Goal: Find specific page/section: Find specific page/section

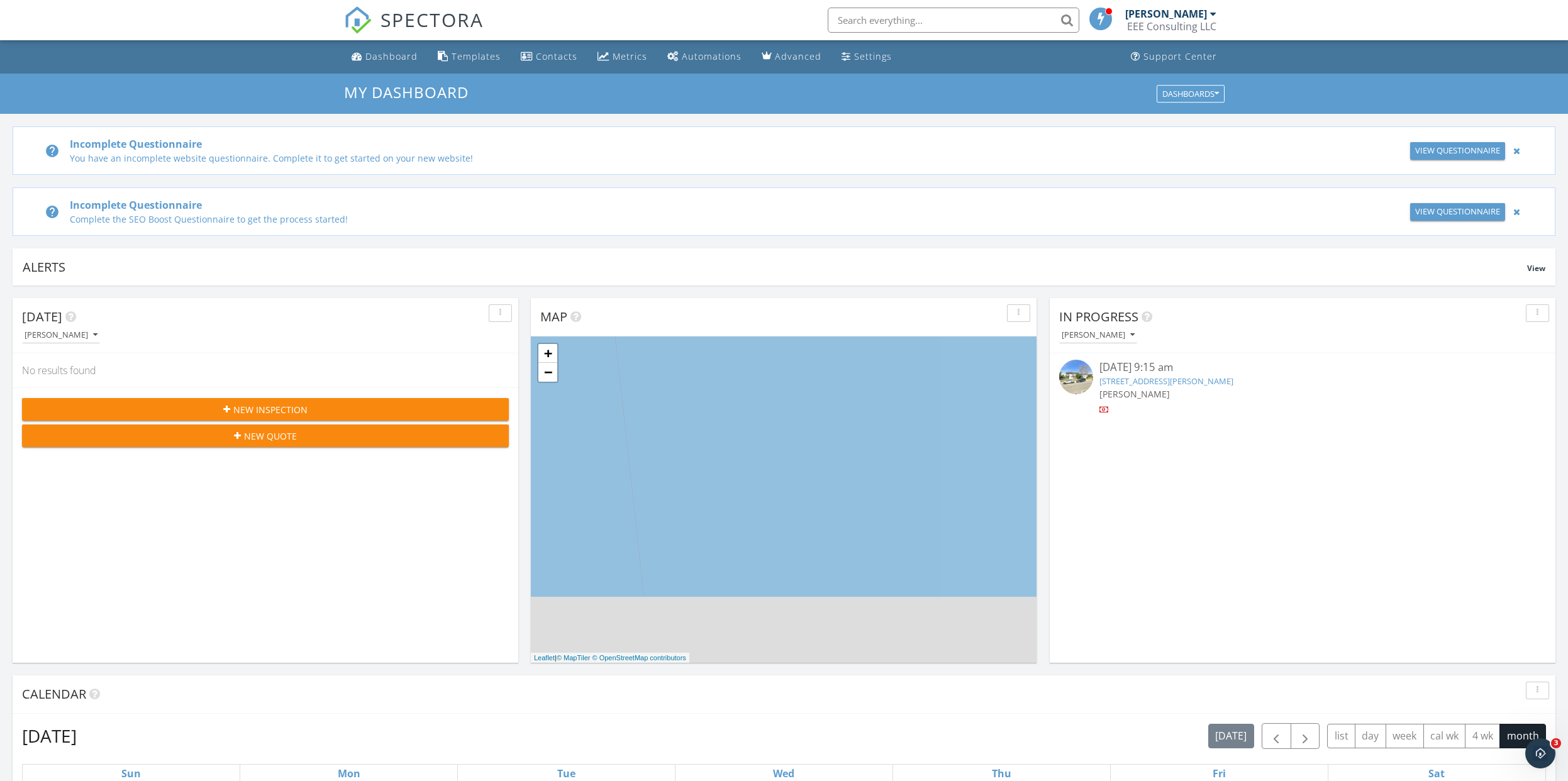
click at [905, 23] on input "text" at bounding box center [953, 20] width 252 height 25
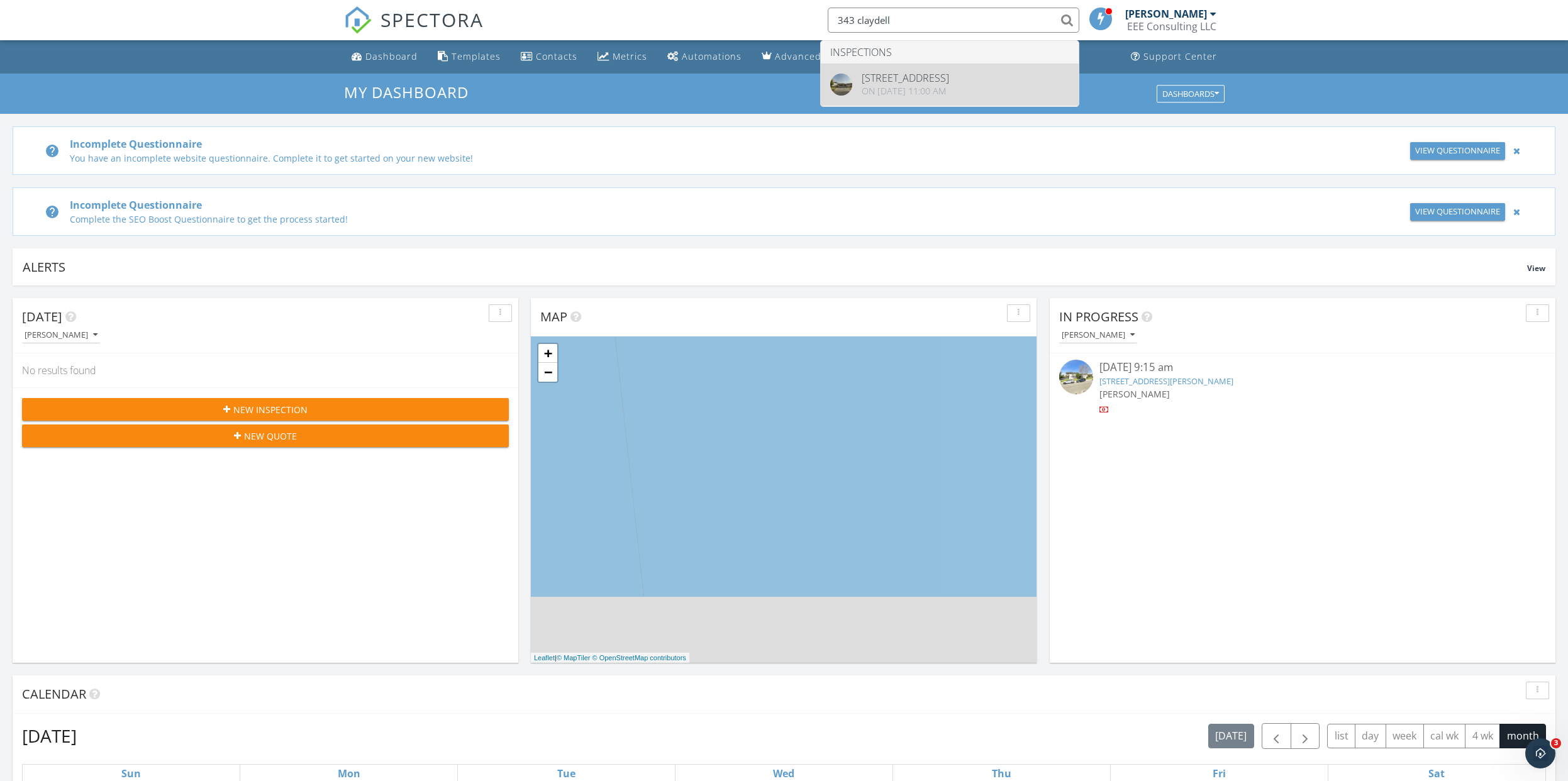
type input "343 claydell"
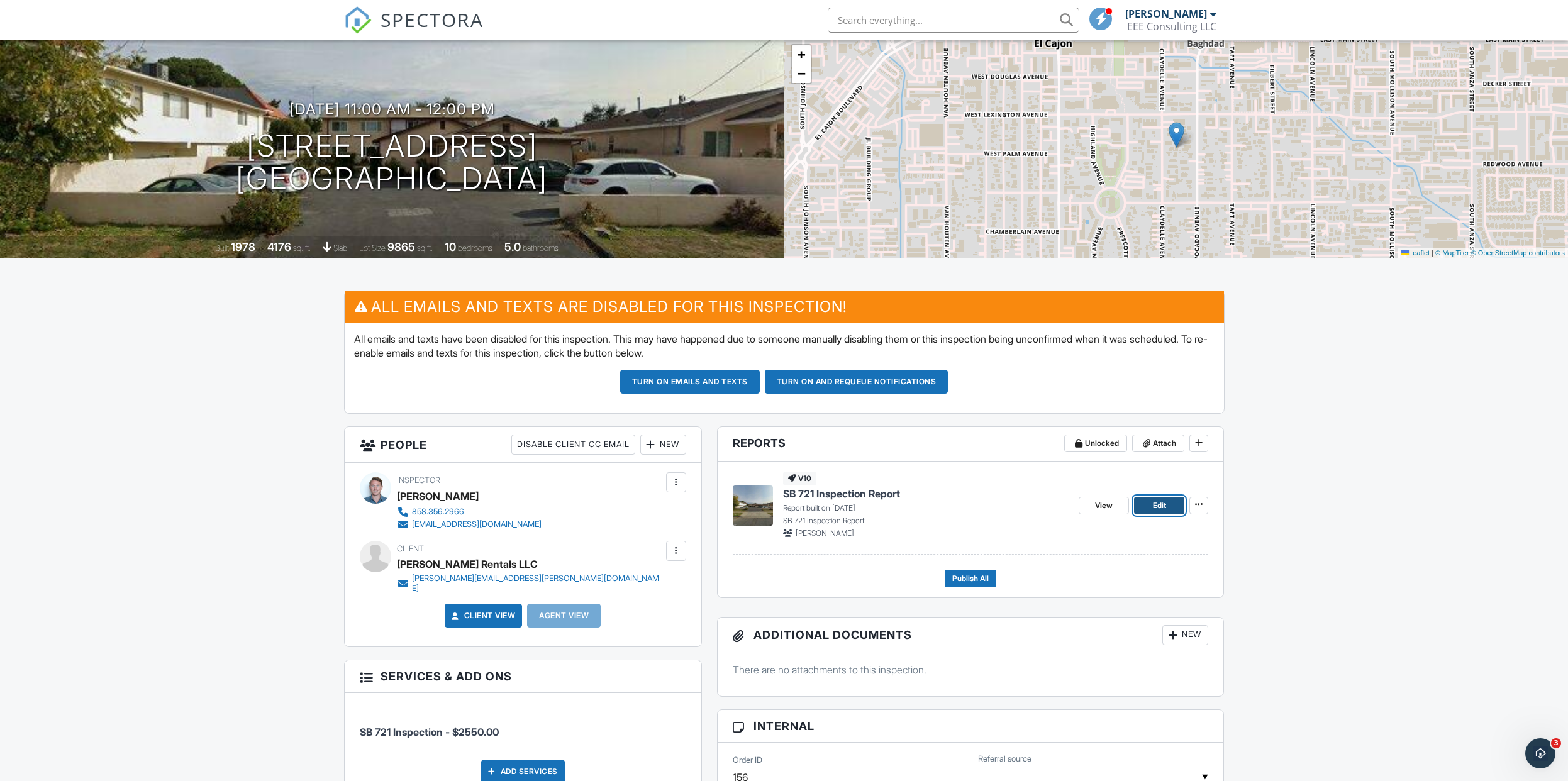
click at [1156, 504] on span "Edit" at bounding box center [1160, 505] width 13 height 12
